Goal: Information Seeking & Learning: Learn about a topic

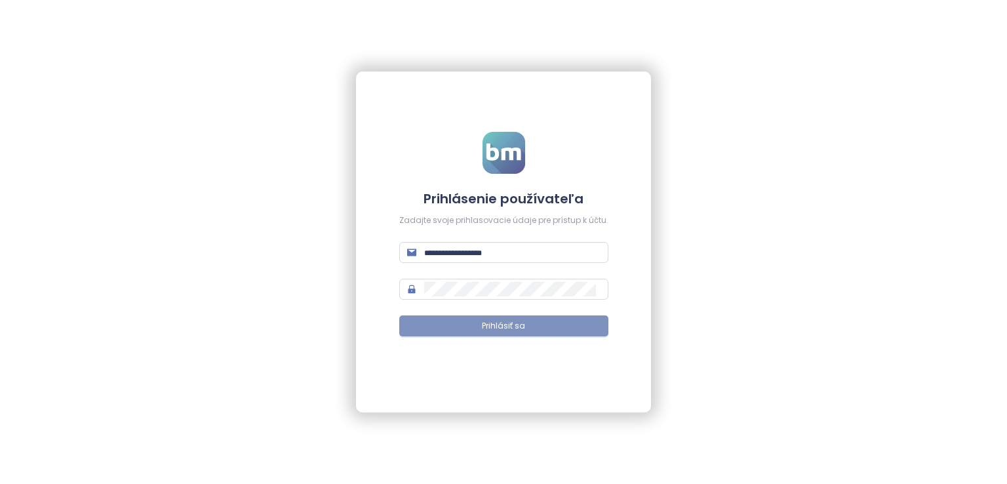
type input "**********"
click at [488, 321] on span "Prihlásiť sa" at bounding box center [503, 326] width 43 height 12
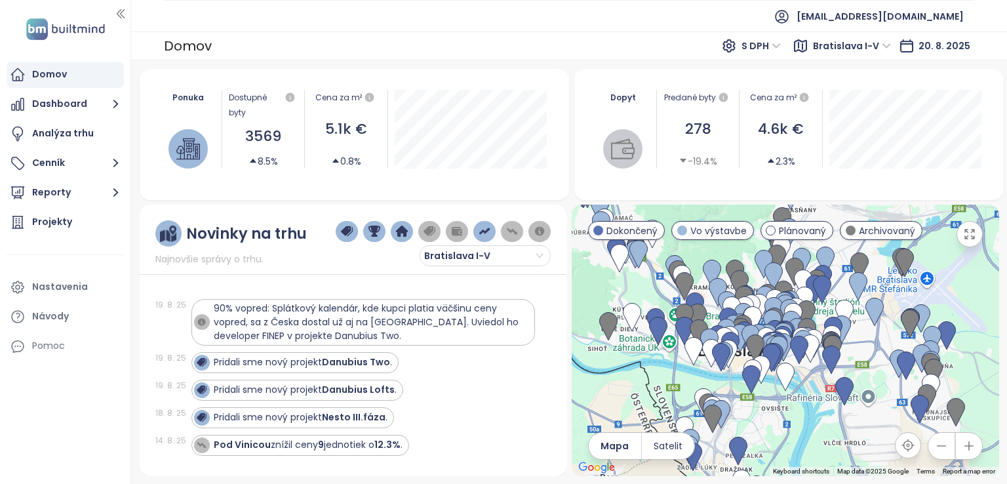
drag, startPoint x: 862, startPoint y: 328, endPoint x: 849, endPoint y: 247, distance: 81.7
click at [851, 247] on div at bounding box center [786, 340] width 428 height 271
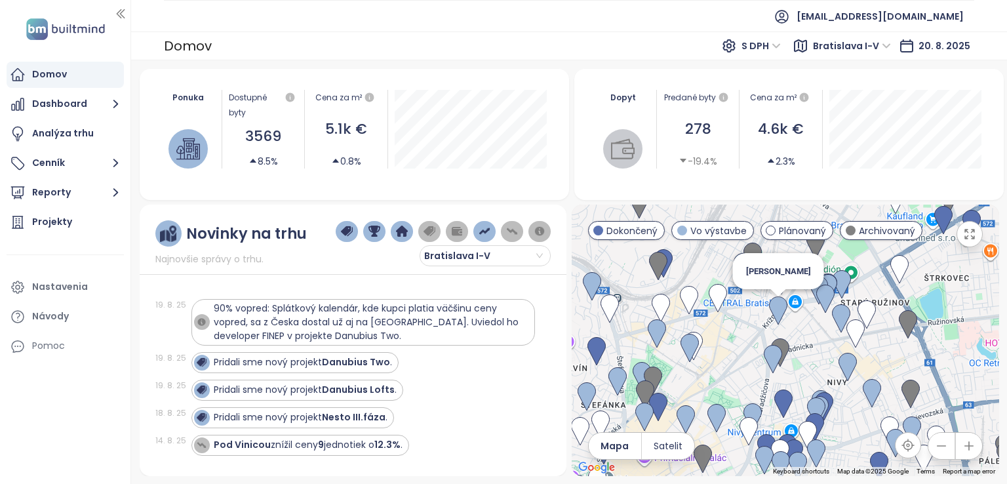
drag, startPoint x: 716, startPoint y: 369, endPoint x: 785, endPoint y: 321, distance: 83.5
click at [785, 321] on img at bounding box center [778, 310] width 18 height 29
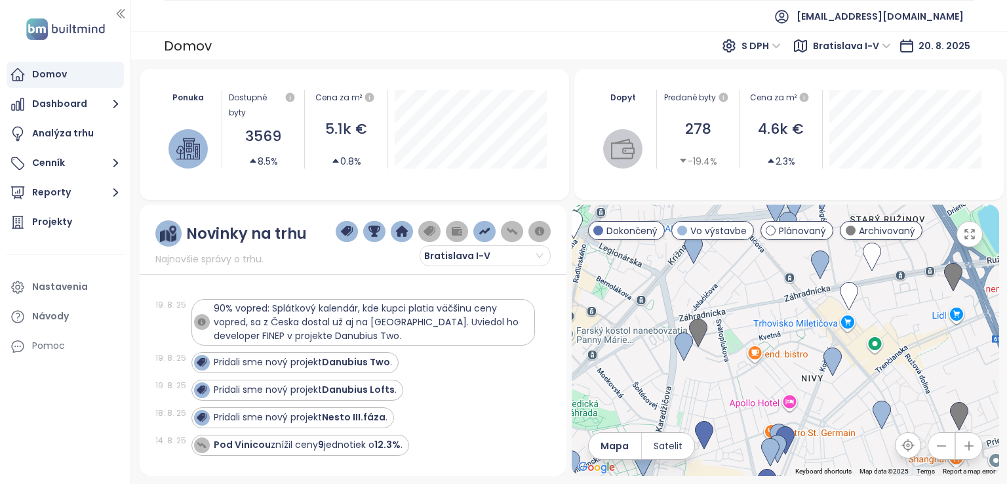
drag, startPoint x: 840, startPoint y: 364, endPoint x: 758, endPoint y: 294, distance: 107.5
click at [758, 294] on div at bounding box center [786, 340] width 428 height 271
click at [336, 360] on strong "Danubius Two" at bounding box center [356, 361] width 68 height 13
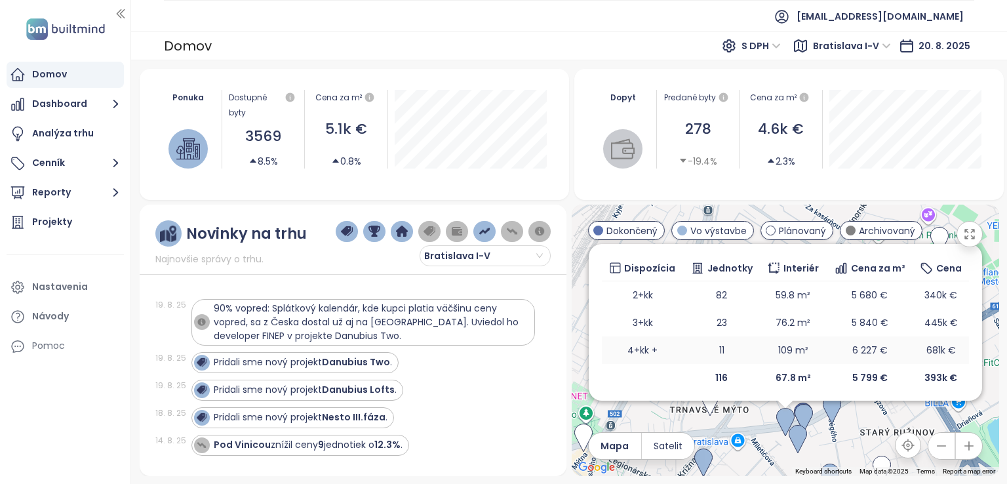
scroll to position [212, 0]
click at [771, 43] on span "S DPH" at bounding box center [761, 46] width 39 height 20
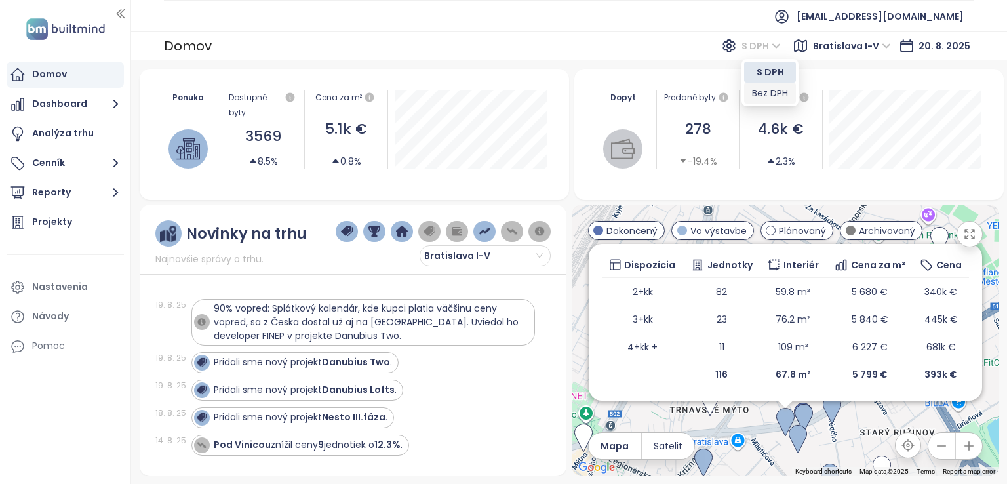
click at [779, 92] on div "Bez DPH" at bounding box center [770, 93] width 36 height 14
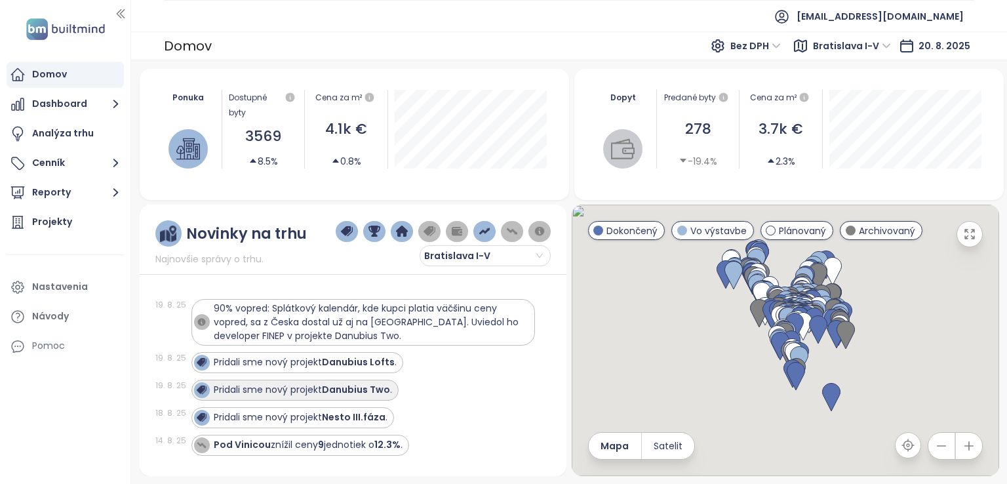
click at [379, 388] on strong "Danubius Two" at bounding box center [356, 389] width 68 height 13
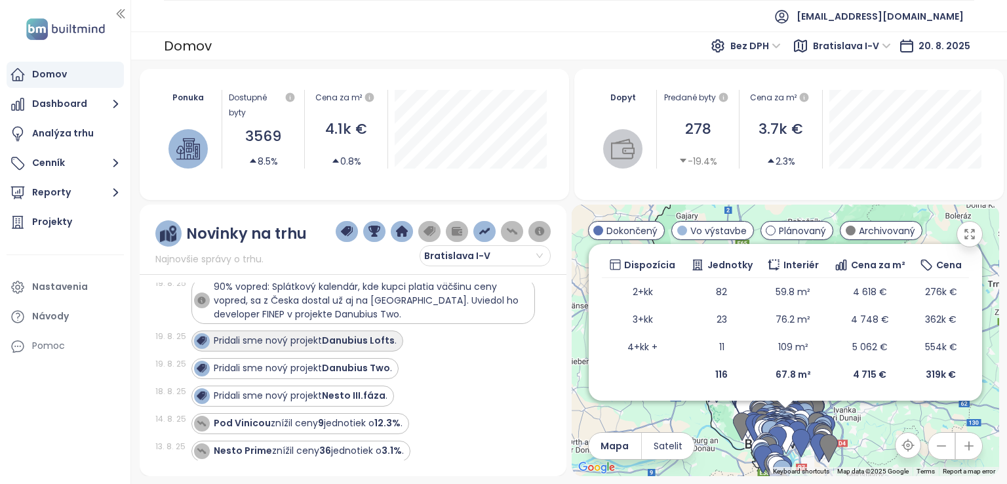
scroll to position [0, 0]
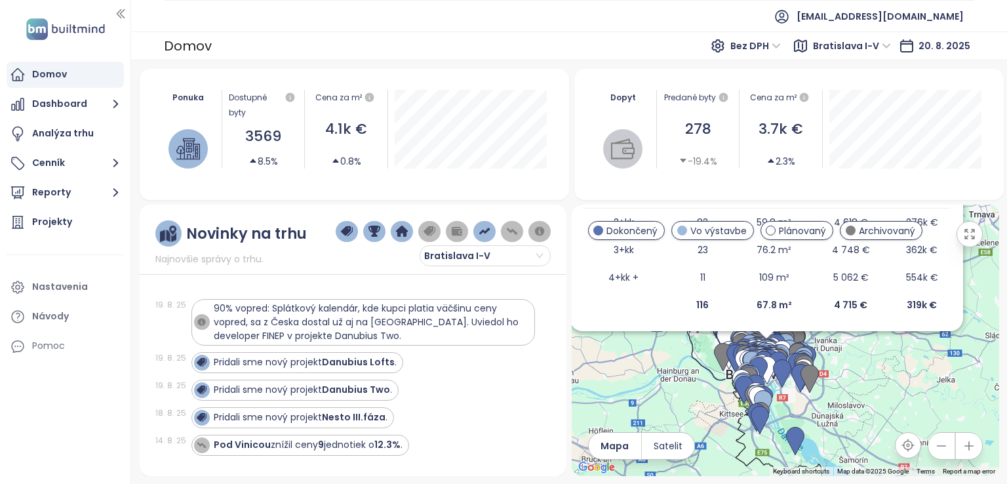
drag, startPoint x: 868, startPoint y: 443, endPoint x: 848, endPoint y: 368, distance: 78.1
click at [848, 368] on div "Danubius Two Vo výstavbe Trnavská [STREET_ADDRESS] - [GEOGRAPHIC_DATA], 821 08 …" at bounding box center [786, 340] width 428 height 271
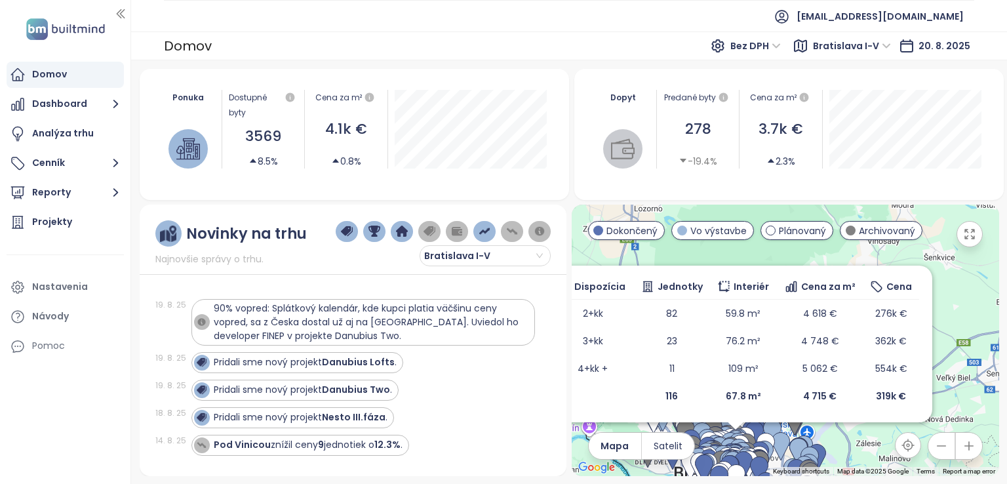
drag, startPoint x: 873, startPoint y: 364, endPoint x: 873, endPoint y: 448, distance: 83.9
click at [873, 456] on div "Danubius Two Vo výstavbe Trnavská [STREET_ADDRESS] - [GEOGRAPHIC_DATA], 821 08 …" at bounding box center [786, 340] width 428 height 271
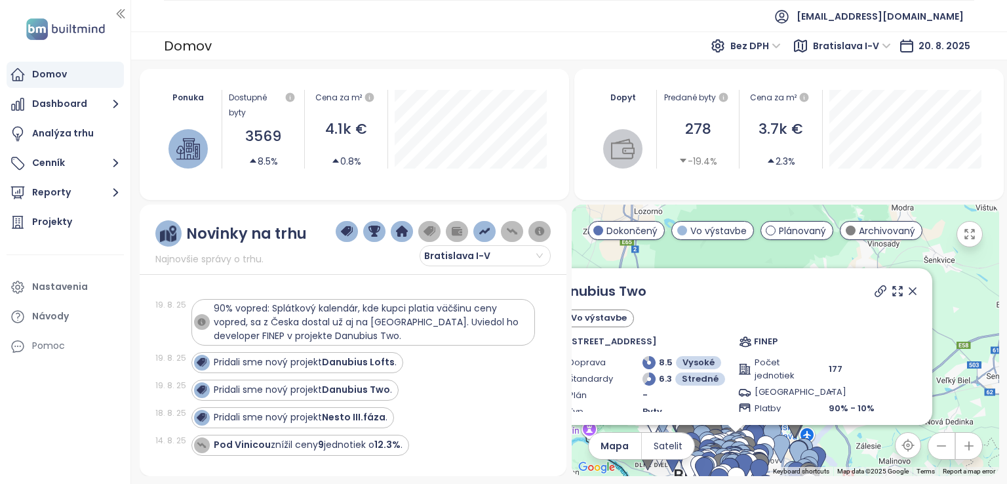
click at [906, 289] on icon at bounding box center [912, 291] width 13 height 13
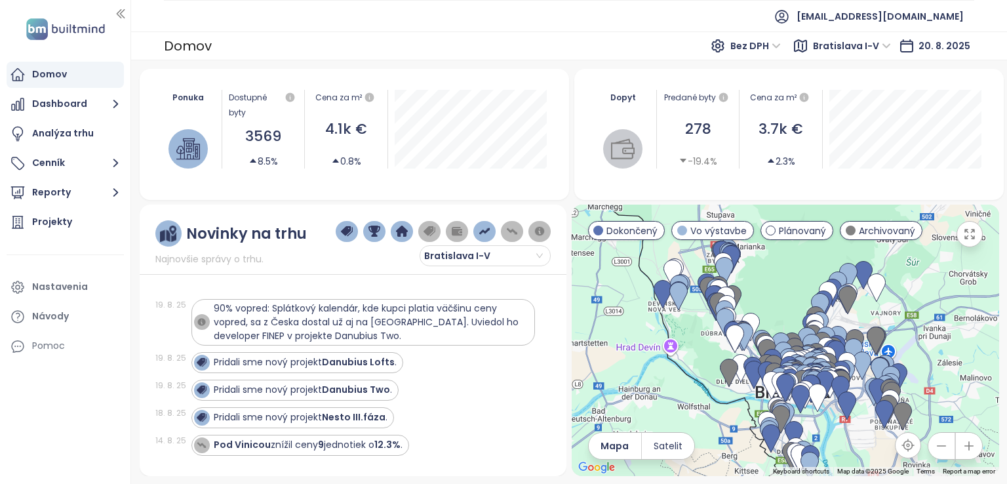
drag, startPoint x: 783, startPoint y: 371, endPoint x: 869, endPoint y: 261, distance: 139.2
click at [857, 286] on img at bounding box center [848, 300] width 18 height 29
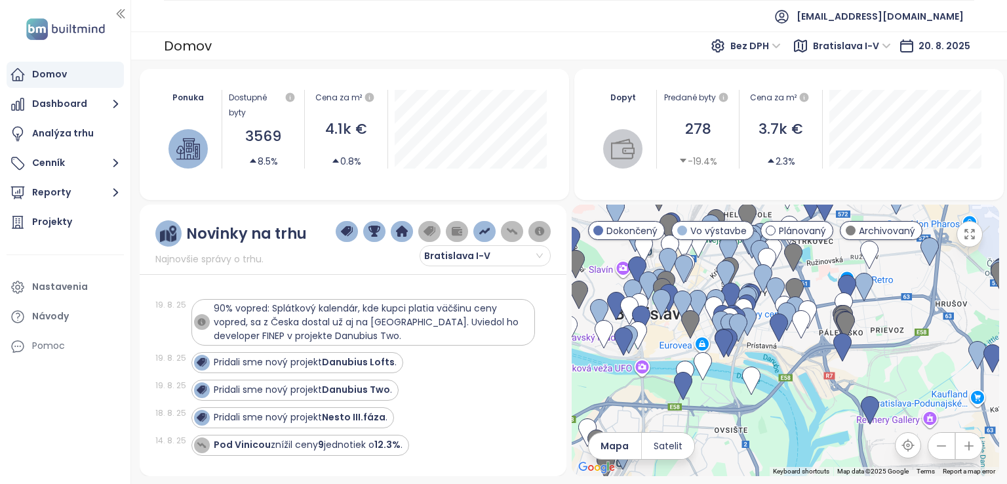
drag, startPoint x: 873, startPoint y: 416, endPoint x: 818, endPoint y: 230, distance: 194.2
click at [818, 230] on div "← Move left → Move right ↑ Move up ↓ Move down + Zoom in - Zoom out Home Jump l…" at bounding box center [786, 340] width 428 height 271
drag, startPoint x: 817, startPoint y: 236, endPoint x: 871, endPoint y: 294, distance: 79.4
click at [871, 294] on div "← Move left → Move right ↑ Move up ↓ Move down + Zoom in - Zoom out Home Jump l…" at bounding box center [786, 340] width 428 height 271
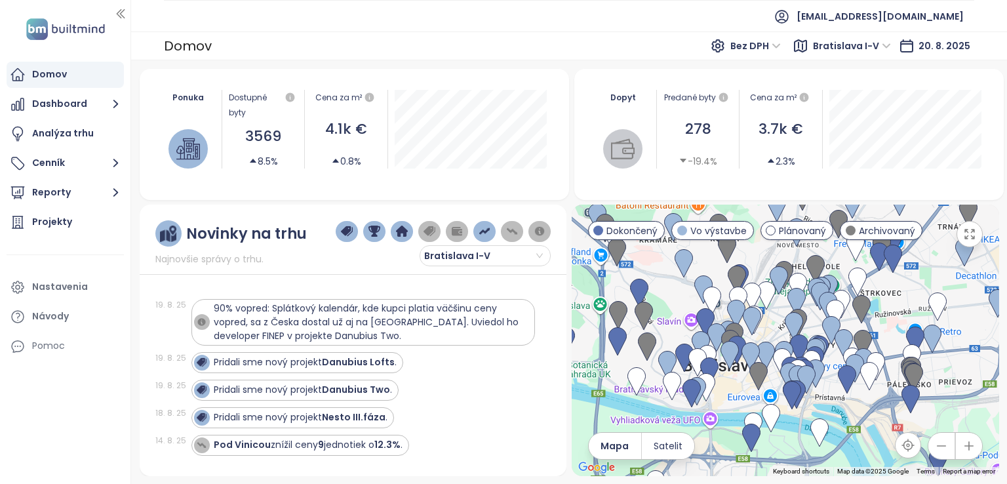
drag, startPoint x: 812, startPoint y: 290, endPoint x: 882, endPoint y: 330, distance: 80.8
click at [882, 330] on div at bounding box center [786, 340] width 428 height 271
